Goal: Task Accomplishment & Management: Complete application form

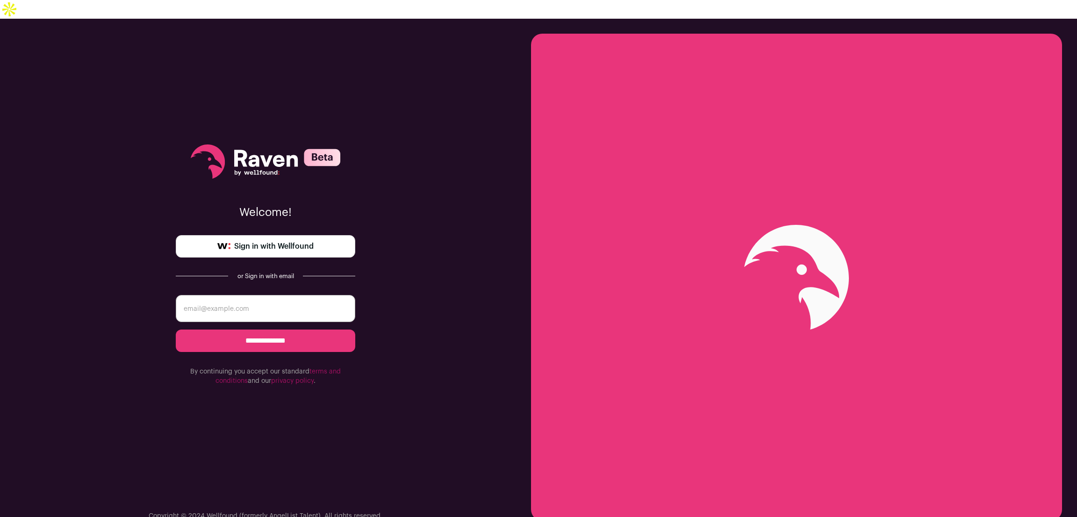
click at [273, 295] on input "email" at bounding box center [266, 308] width 180 height 27
type input "msdewittdev@gmail.com"
click at [291, 241] on span "Sign in with Wellfound" at bounding box center [273, 246] width 79 height 11
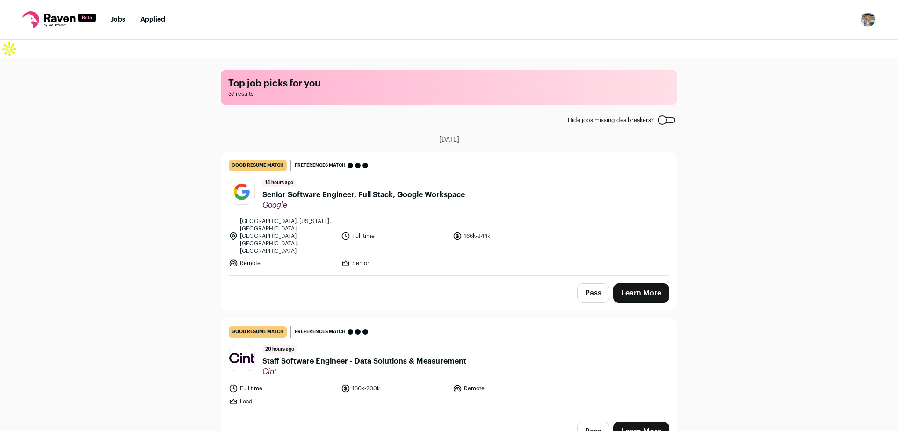
drag, startPoint x: 938, startPoint y: 0, endPoint x: 373, endPoint y: 378, distance: 679.4
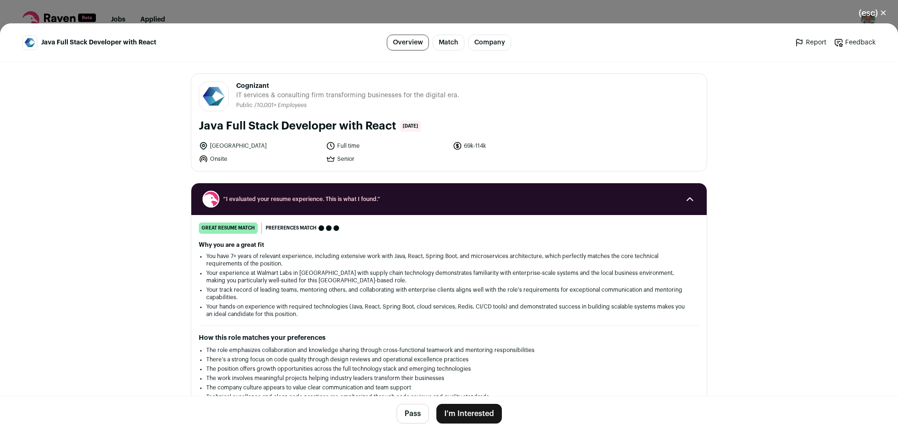
click at [447, 413] on button "I'm Interested" at bounding box center [468, 414] width 65 height 20
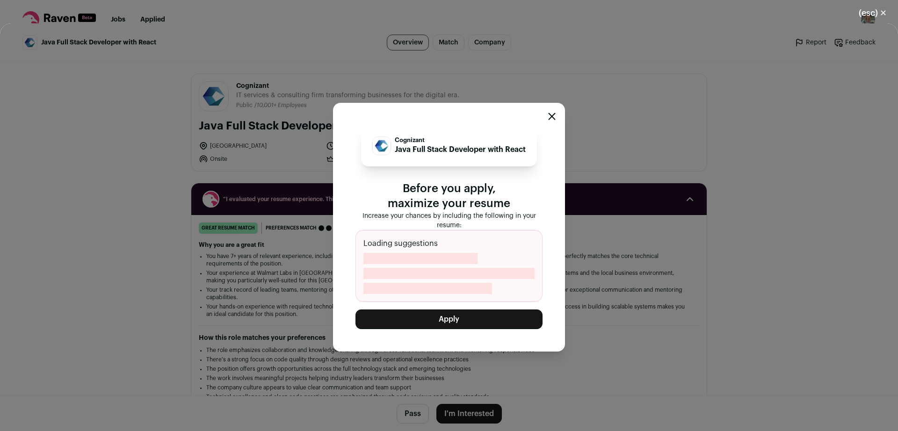
click at [490, 309] on button "Apply" at bounding box center [448, 319] width 187 height 20
